Goal: Task Accomplishment & Management: Check status

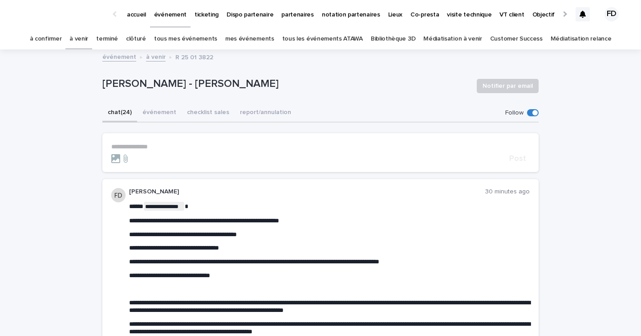
click at [61, 40] on link "à confirmer" at bounding box center [46, 38] width 32 height 21
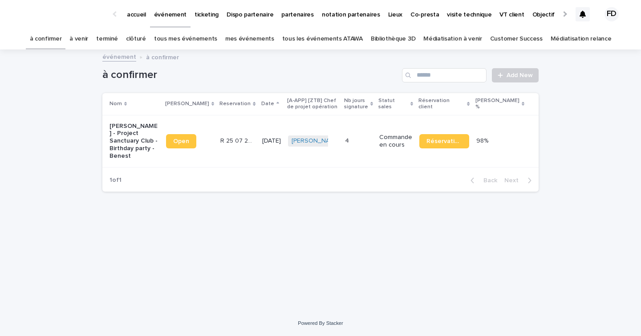
click at [88, 34] on link "à venir" at bounding box center [78, 38] width 19 height 21
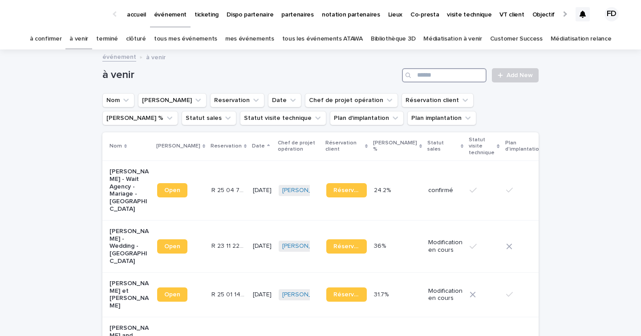
click at [471, 71] on input "Search" at bounding box center [444, 75] width 85 height 14
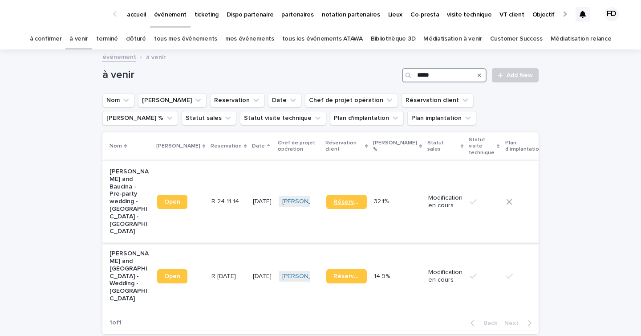
type input "*****"
click at [333, 199] on span "Réservation" at bounding box center [346, 202] width 26 height 6
click at [333, 273] on span "Réservation" at bounding box center [346, 276] width 26 height 6
click at [428, 265] on div "Modification en cours" at bounding box center [445, 276] width 34 height 22
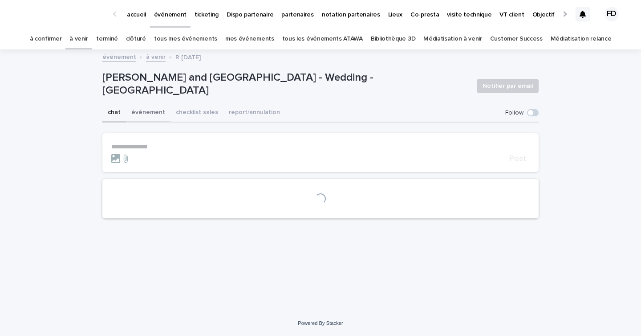
click at [138, 112] on button "événement" at bounding box center [148, 113] width 45 height 19
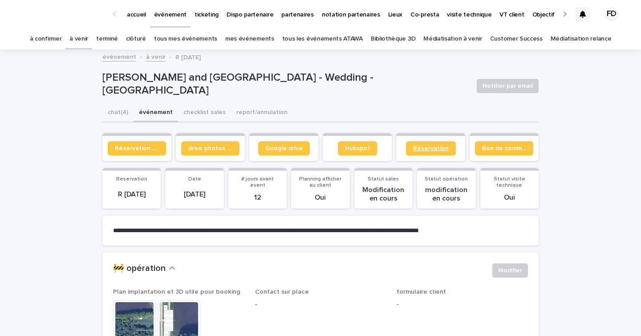
click at [412, 151] on link "Réservation" at bounding box center [431, 148] width 50 height 14
click at [306, 146] on link "Google drive" at bounding box center [284, 148] width 52 height 14
click at [88, 42] on link "à venir" at bounding box center [78, 38] width 19 height 21
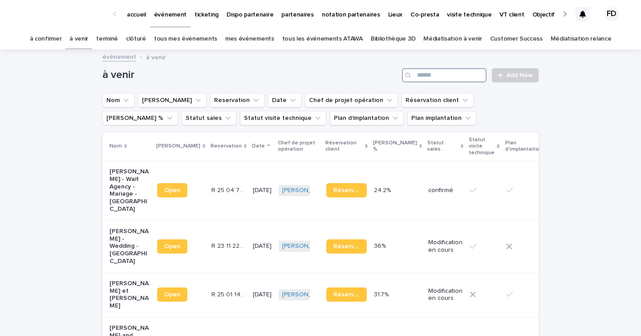
click at [447, 77] on input "Search" at bounding box center [444, 75] width 85 height 14
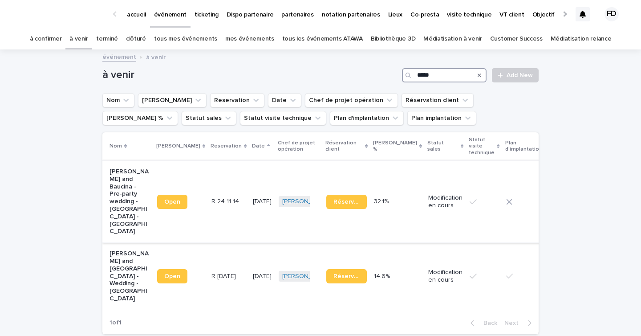
type input "*****"
click at [428, 203] on div "Modification en cours" at bounding box center [445, 202] width 34 height 22
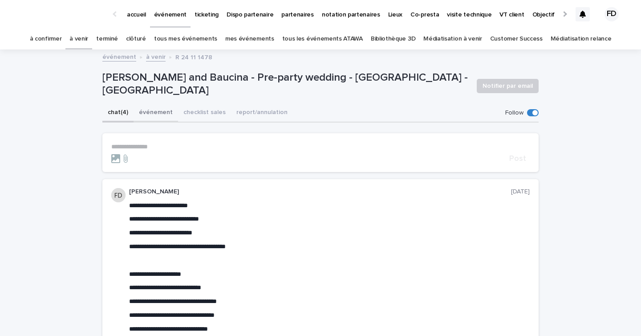
click at [149, 113] on button "événement" at bounding box center [156, 113] width 45 height 19
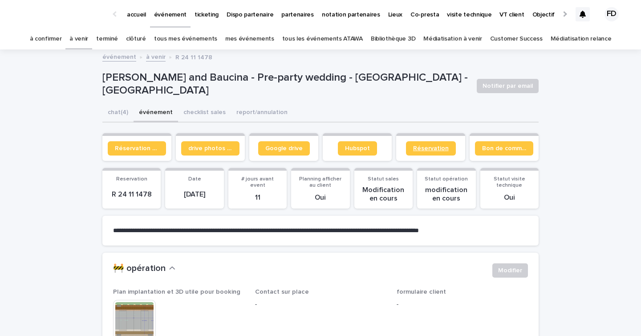
click at [447, 148] on span "Réservation" at bounding box center [431, 148] width 36 height 6
